Goal: Check status: Check status

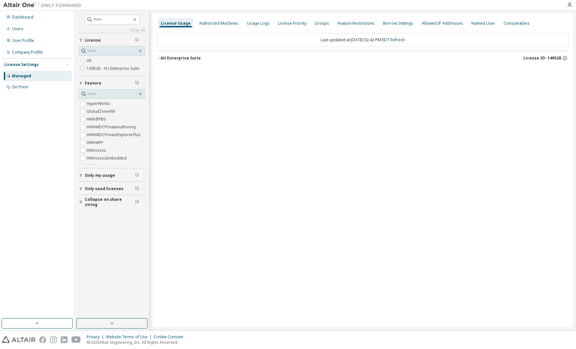
click at [158, 57] on icon "button" at bounding box center [159, 58] width 4 height 4
